Goal: Information Seeking & Learning: Learn about a topic

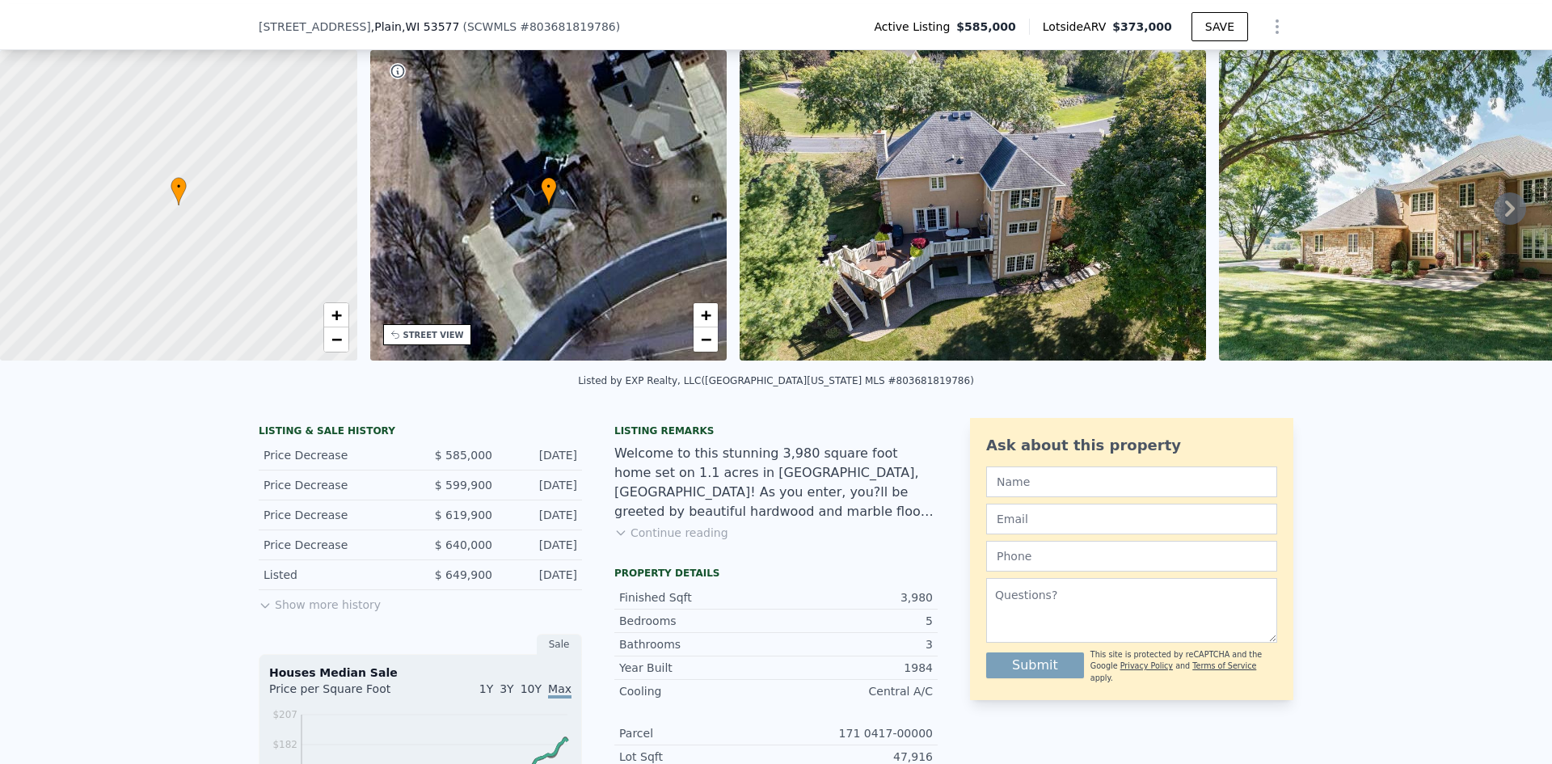
scroll to position [75, 0]
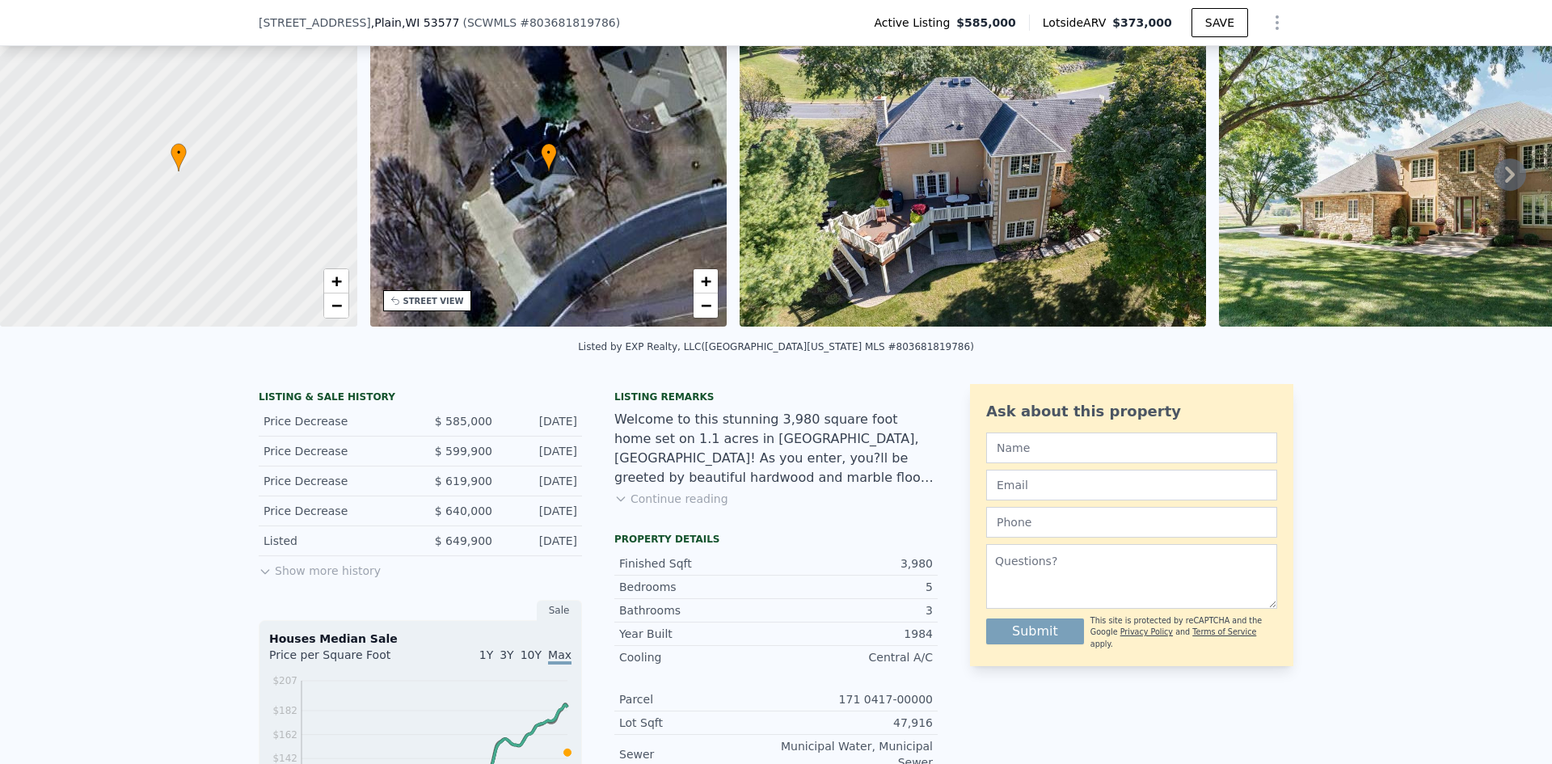
click at [259, 578] on icon at bounding box center [265, 571] width 13 height 13
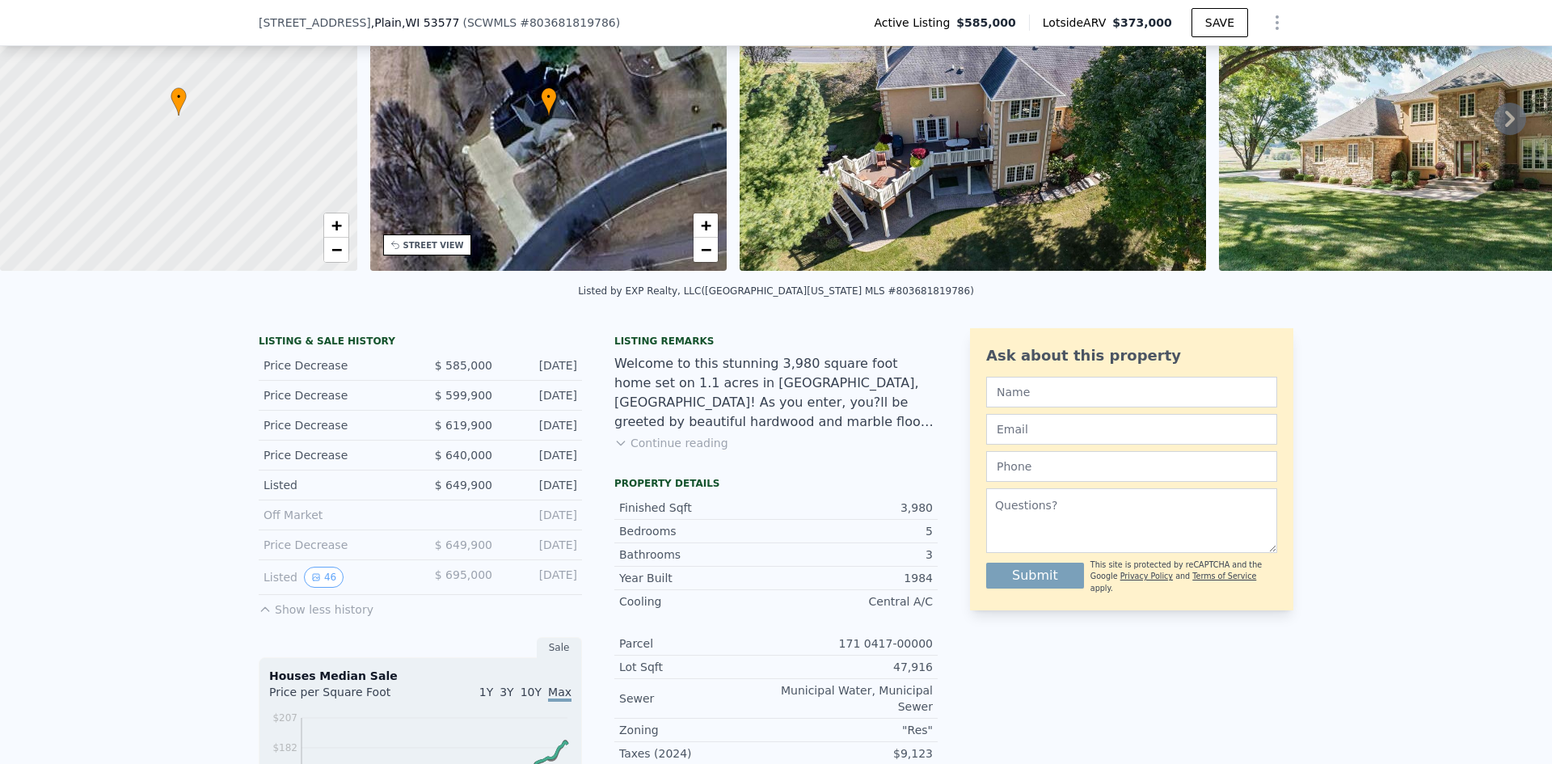
scroll to position [156, 0]
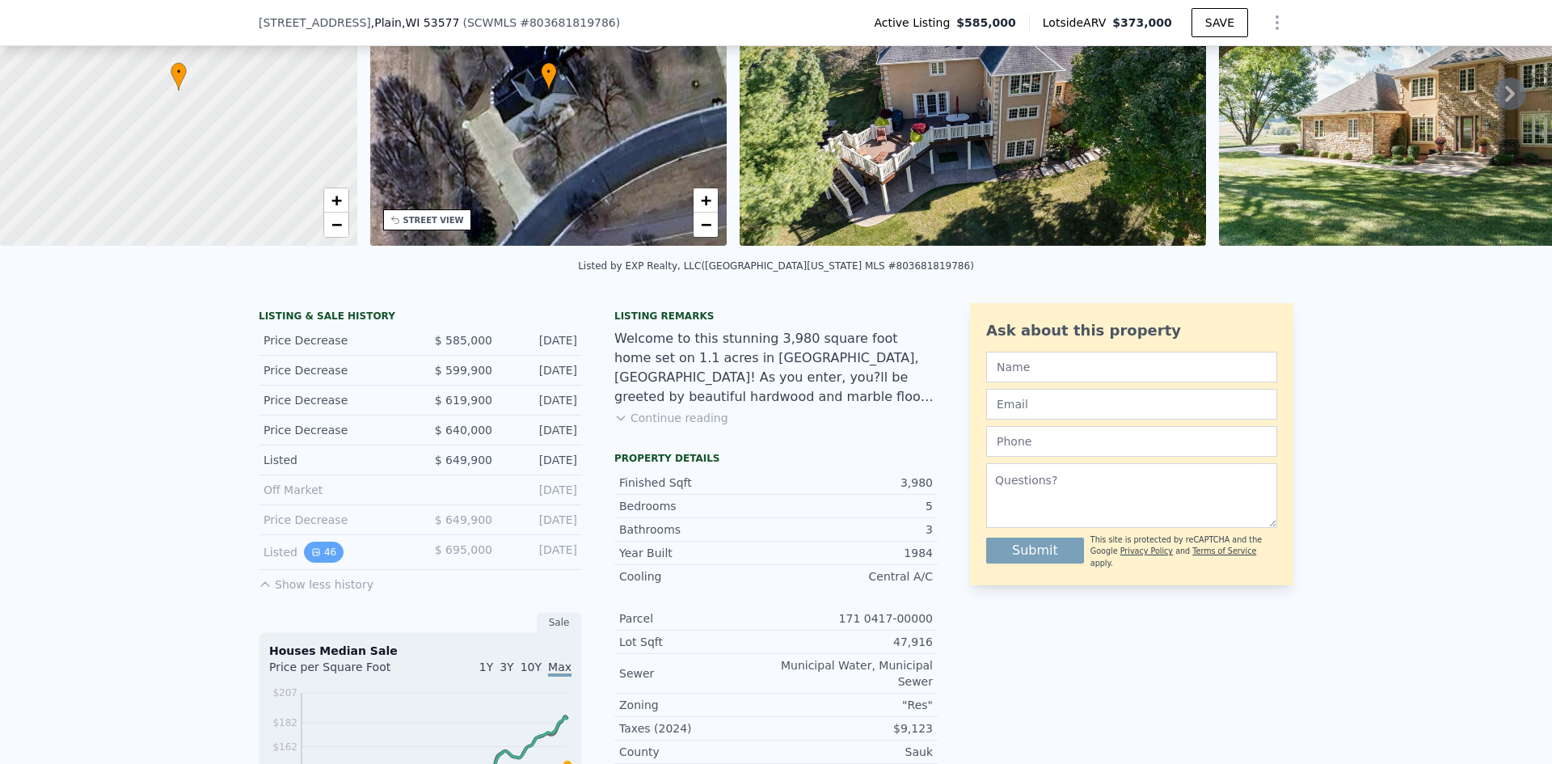
click at [319, 559] on button "46" at bounding box center [324, 552] width 40 height 21
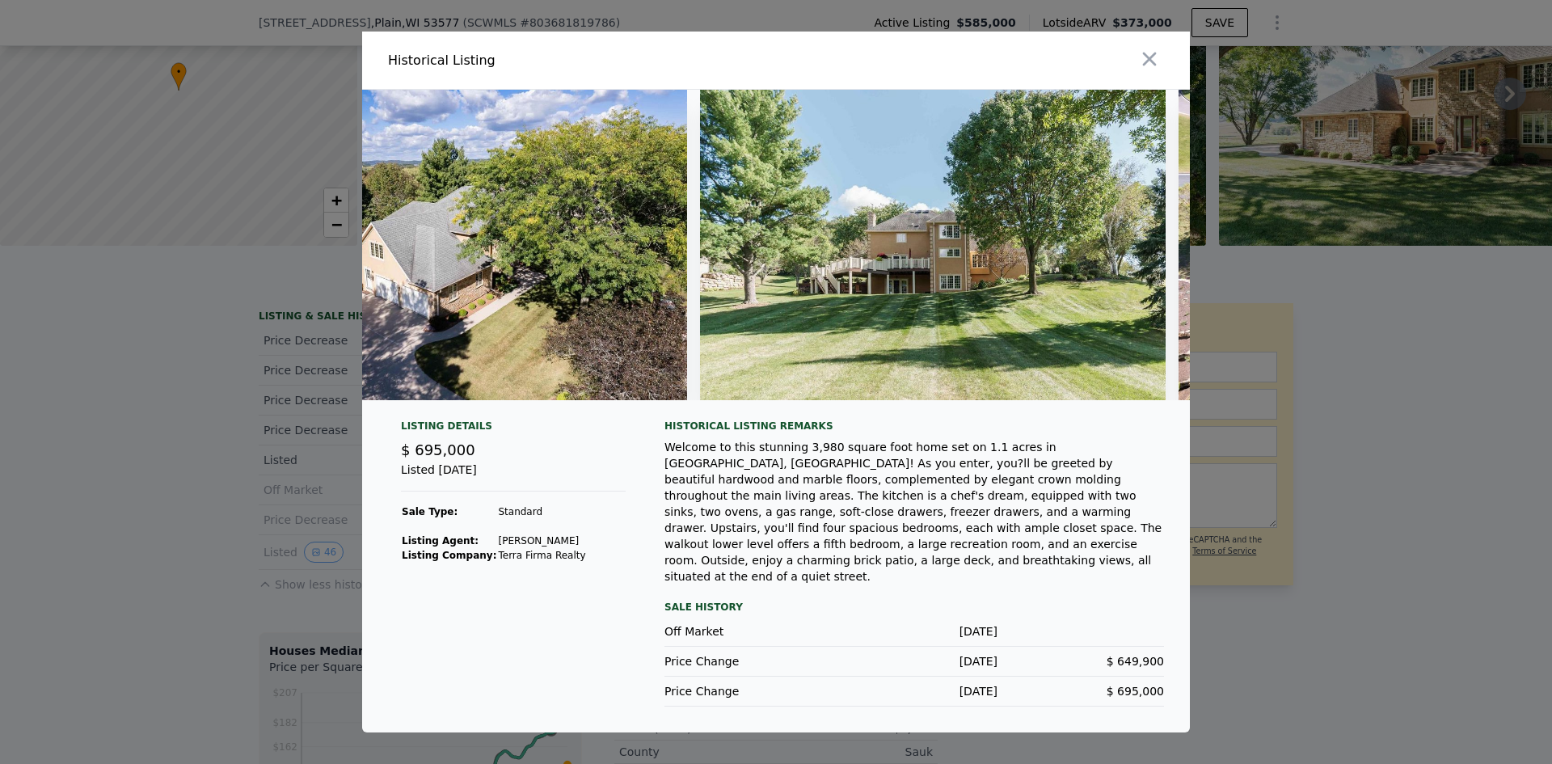
scroll to position [0, 14738]
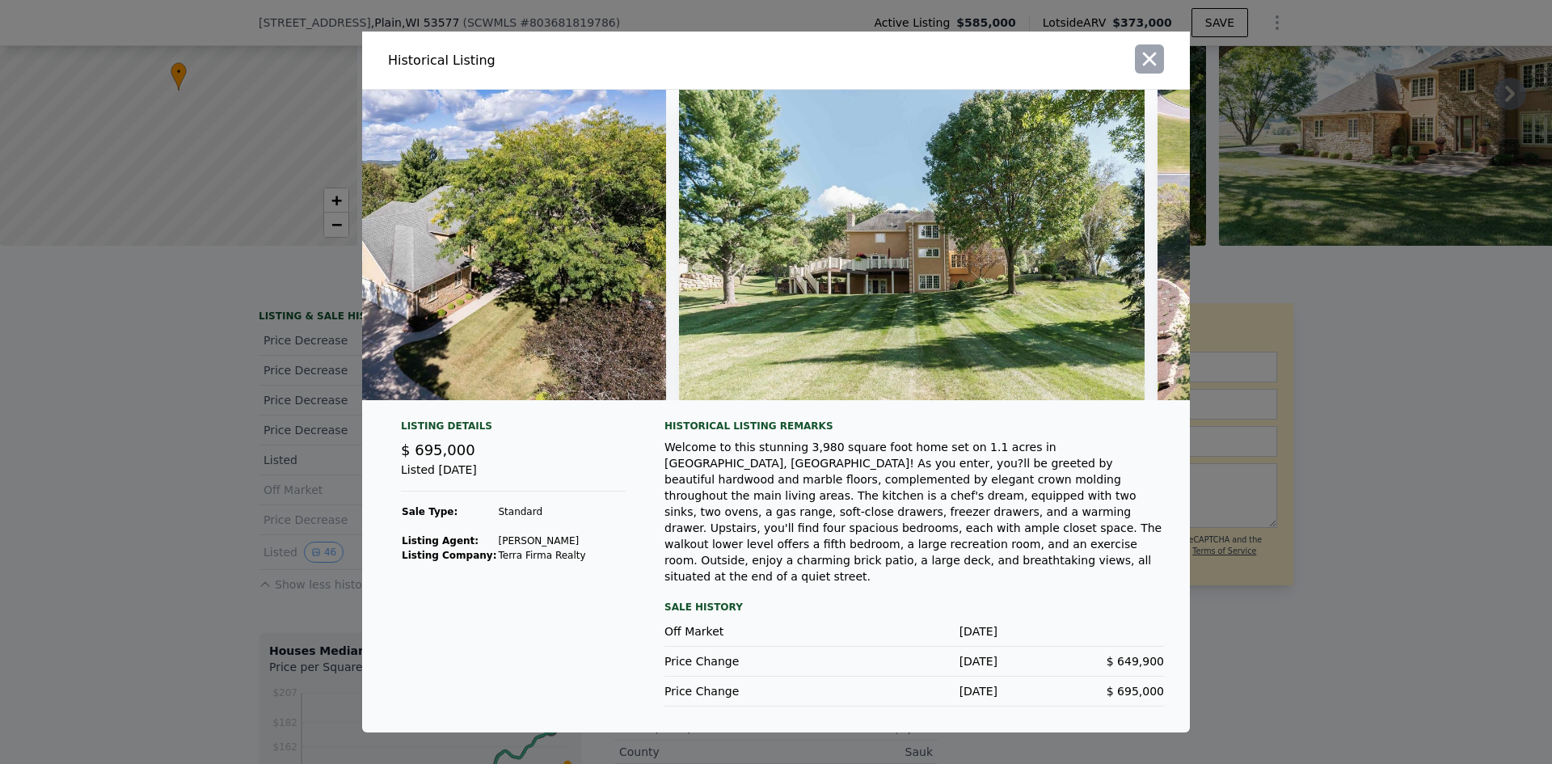
click at [1154, 69] on icon "button" at bounding box center [1149, 59] width 23 height 23
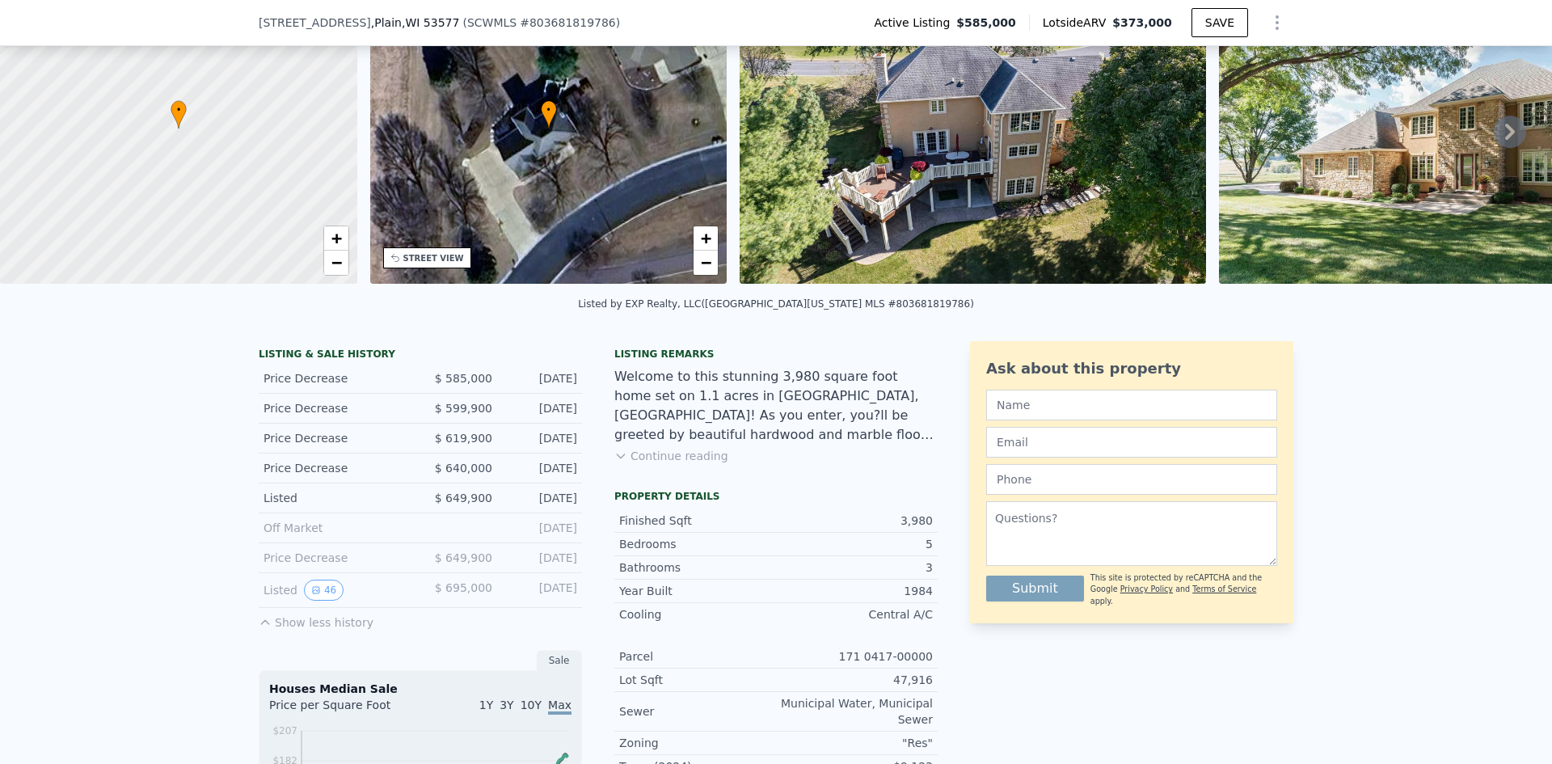
scroll to position [75, 0]
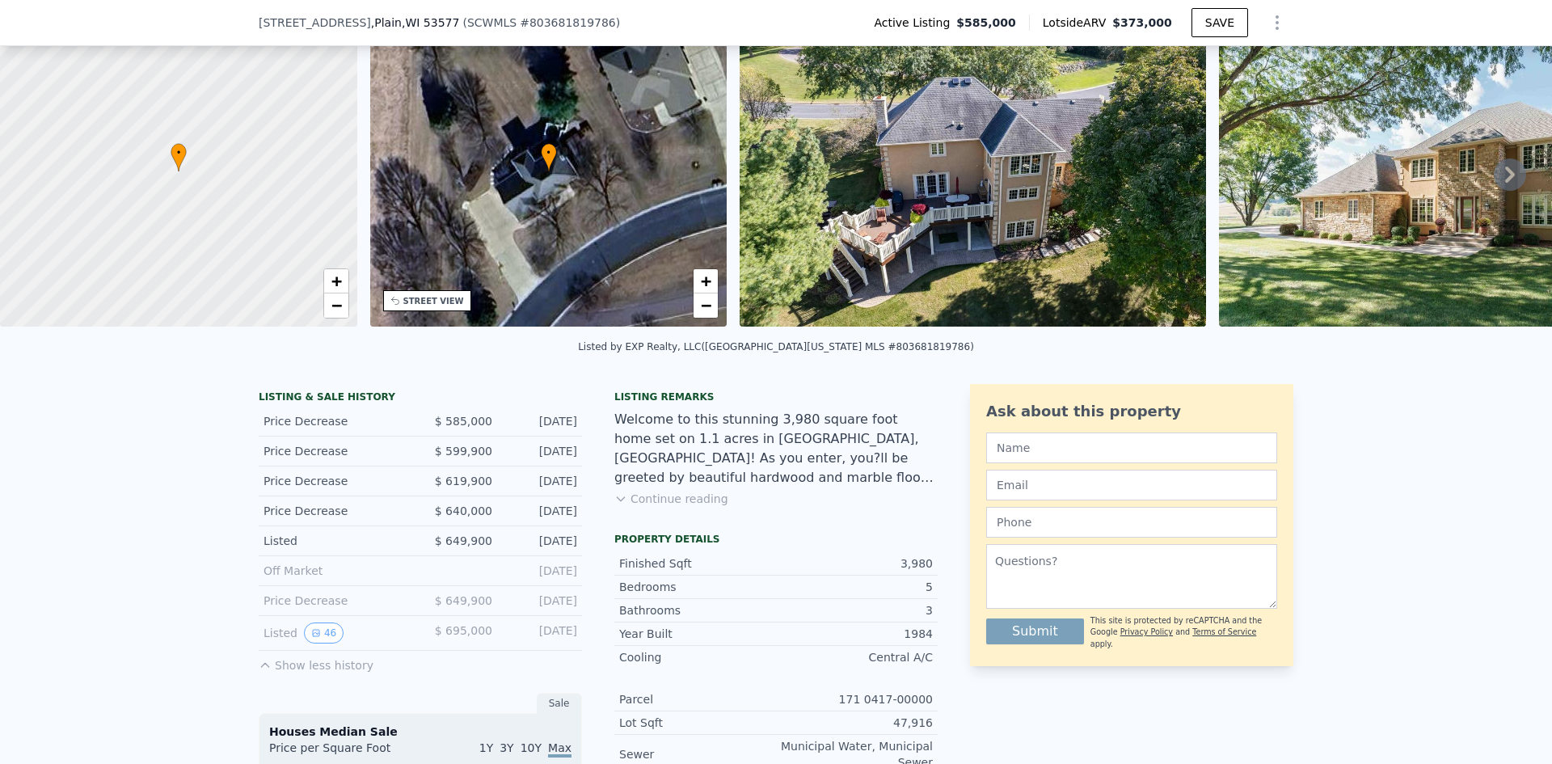
click at [454, 365] on div "Listed by EXP Realty, LLC ([GEOGRAPHIC_DATA][US_STATE] MLS #803681819786)" at bounding box center [776, 351] width 1552 height 39
click at [614, 505] on icon at bounding box center [620, 498] width 13 height 13
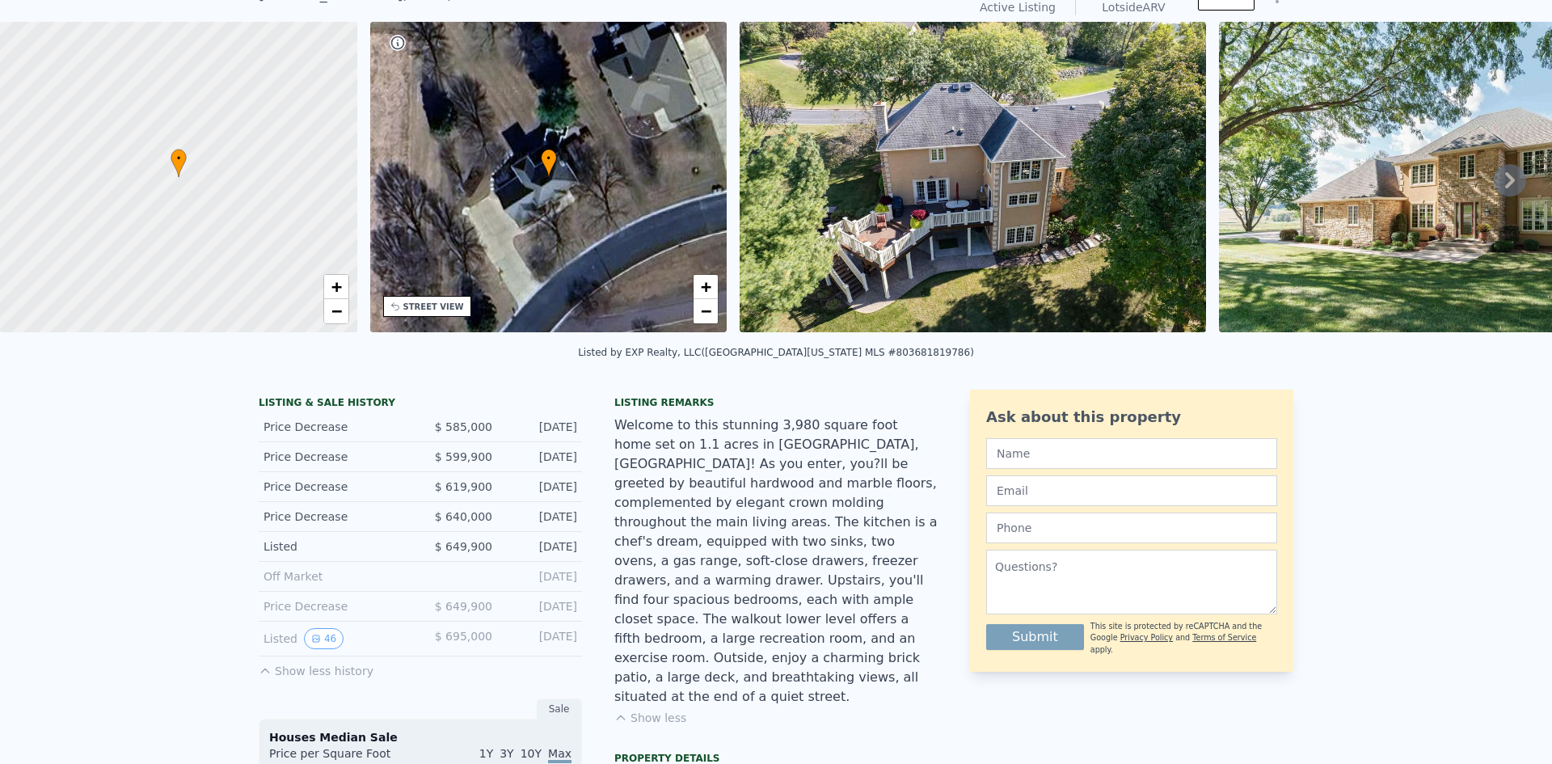
scroll to position [0, 0]
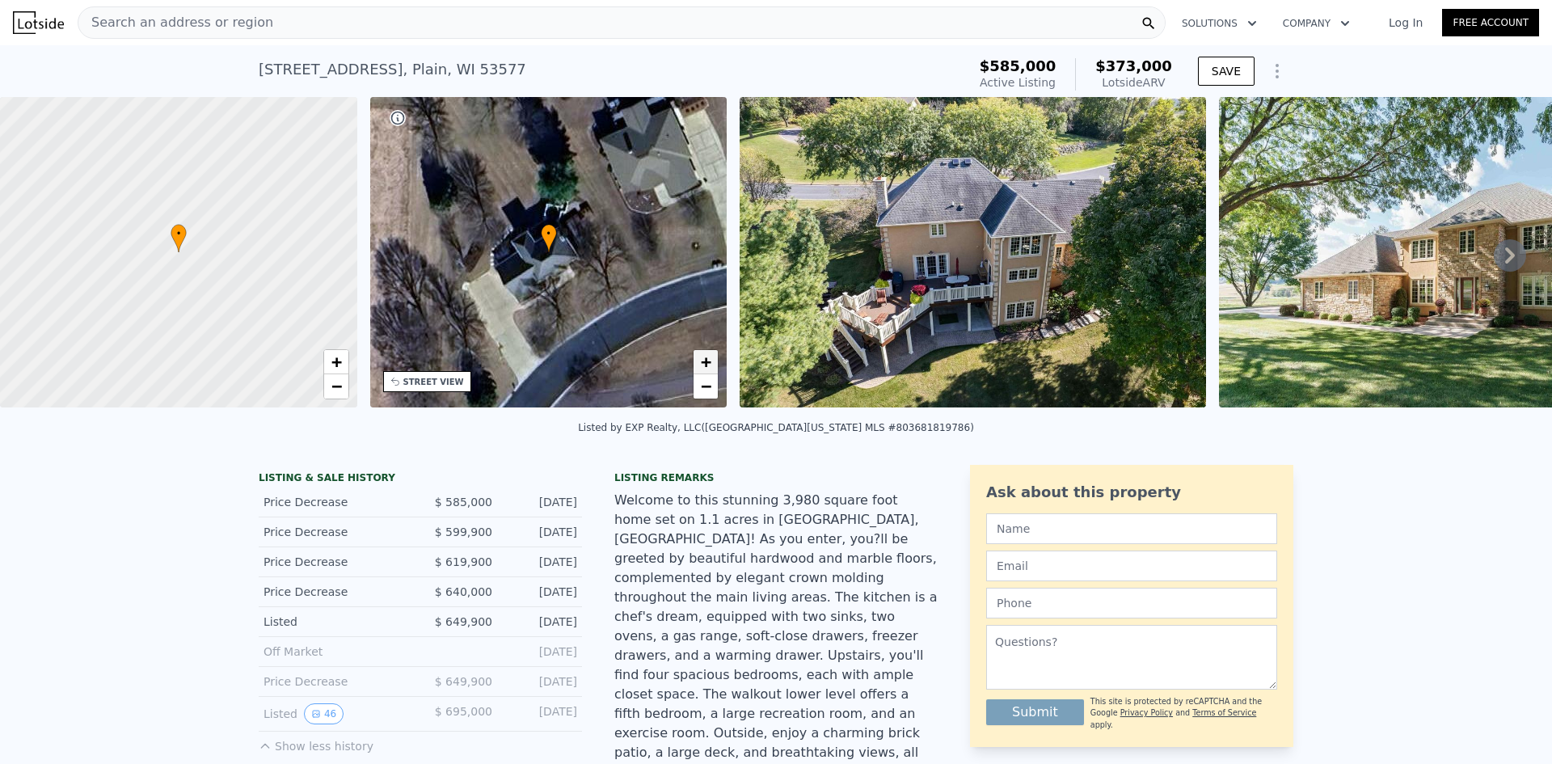
click at [706, 356] on span "+" at bounding box center [706, 362] width 11 height 20
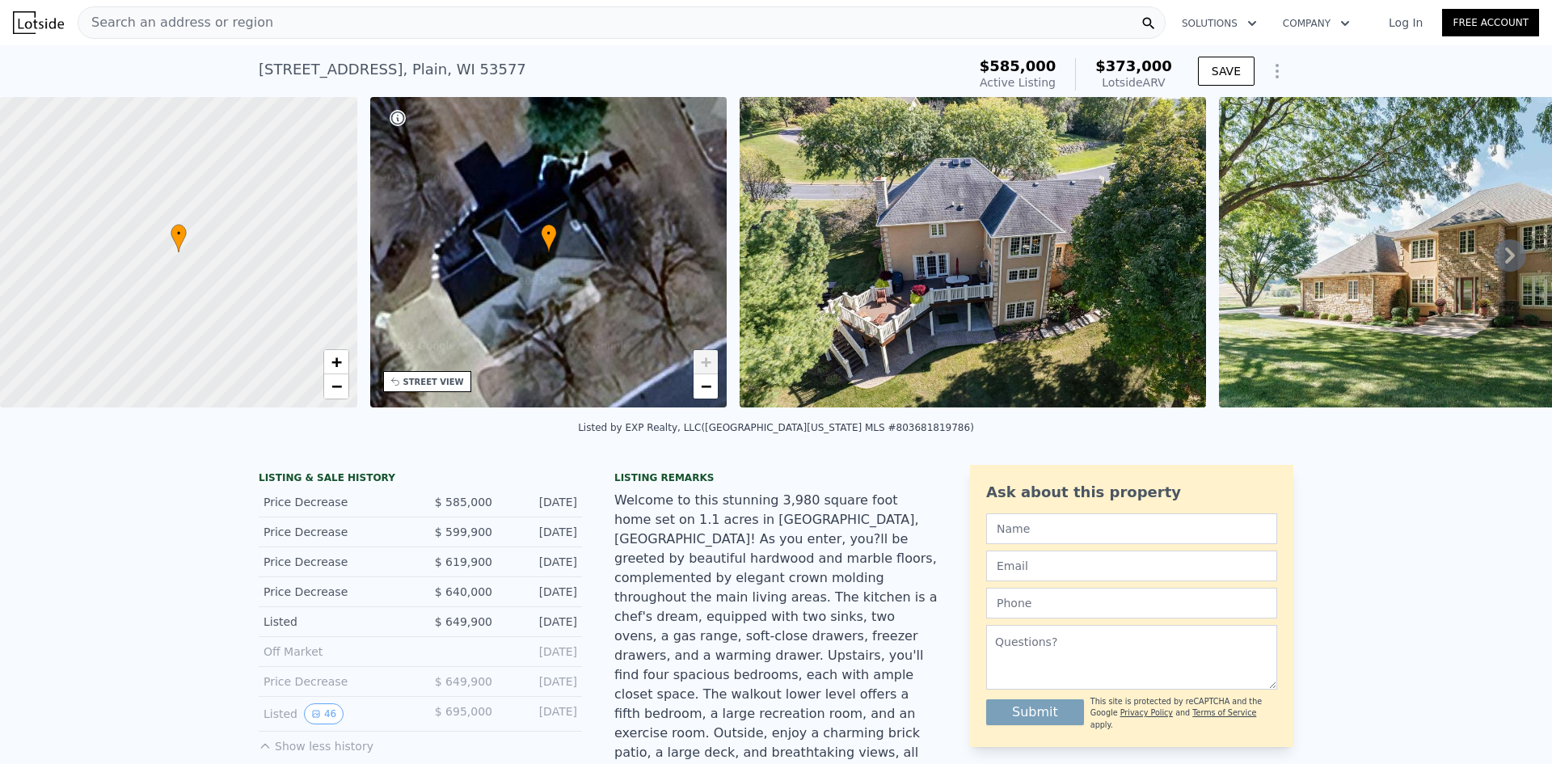
click at [706, 356] on span "+" at bounding box center [706, 362] width 11 height 20
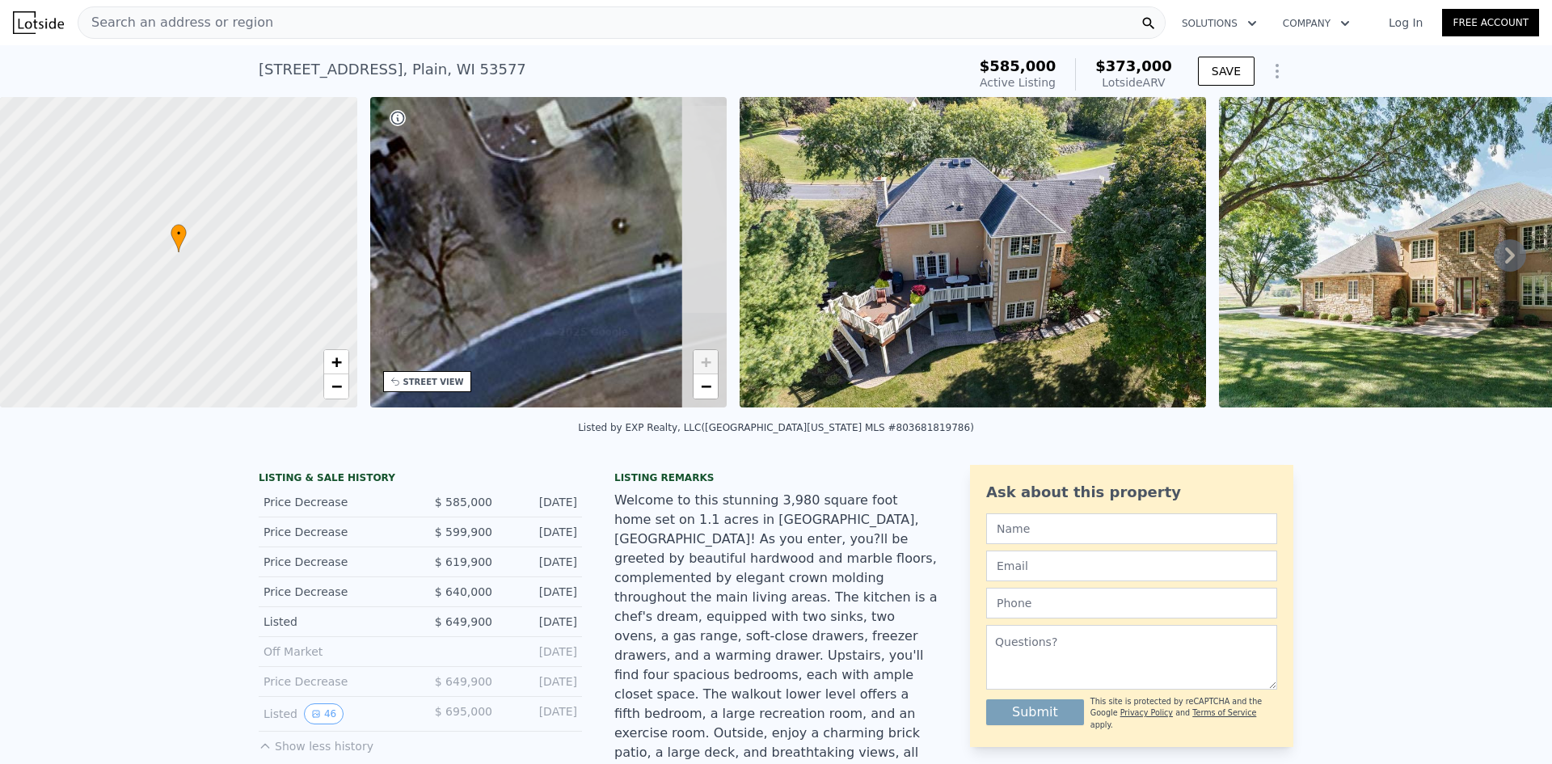
drag, startPoint x: 647, startPoint y: 264, endPoint x: 407, endPoint y: 257, distance: 239.4
click at [407, 257] on div "• + −" at bounding box center [548, 252] width 357 height 310
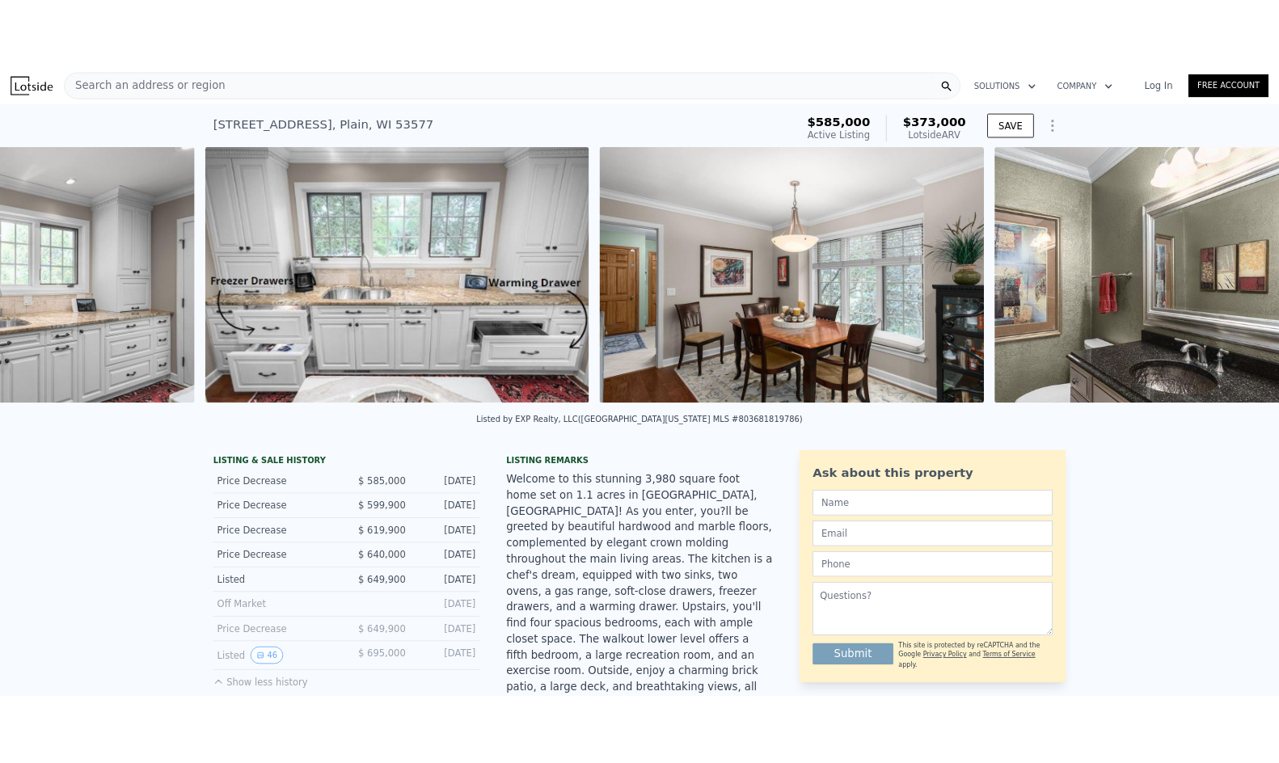
scroll to position [0, 4093]
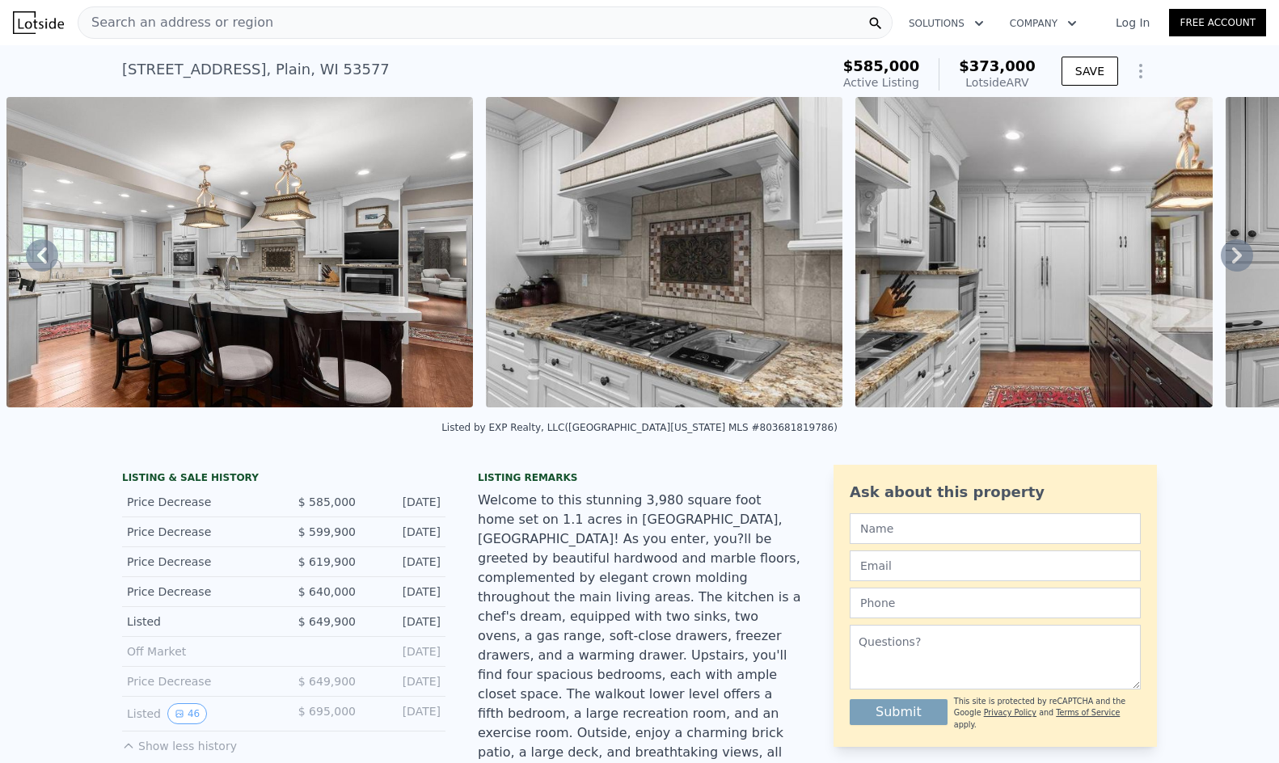
click at [1012, 64] on span "$373,000" at bounding box center [997, 65] width 77 height 17
click at [1137, 69] on icon "Show Options" at bounding box center [1140, 70] width 19 height 19
